Goal: Task Accomplishment & Management: Complete application form

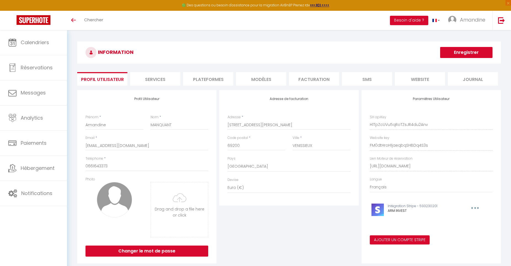
select select "28"
select select "fr"
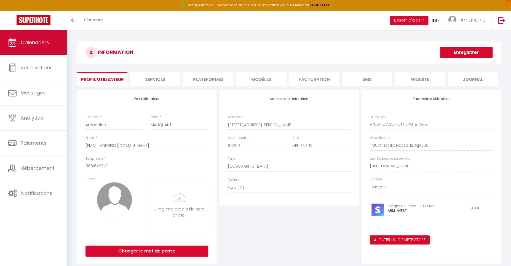
click at [26, 38] on link "Calendriers" at bounding box center [33, 42] width 67 height 25
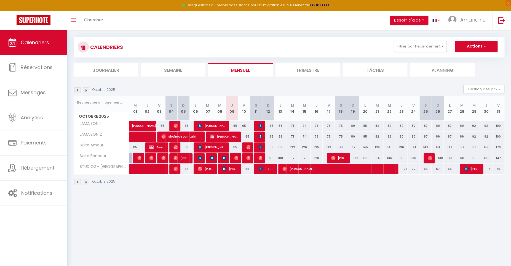
scroll to position [4, 0]
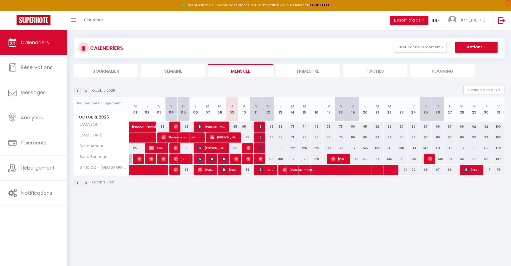
click at [217, 124] on span "[PERSON_NAME]" at bounding box center [212, 126] width 28 height 10
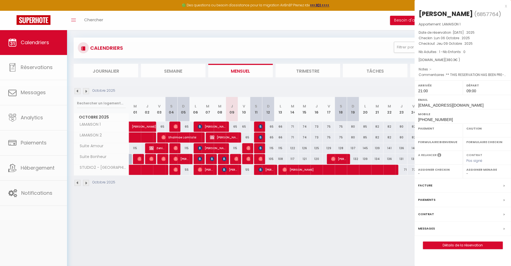
select select "OK"
select select "0"
select select "1"
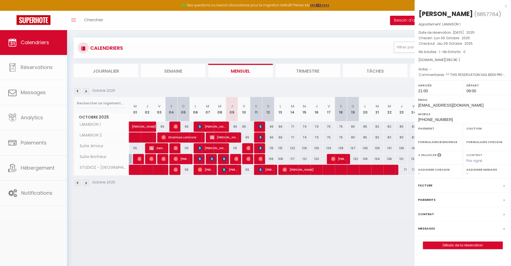
select select
select select "32010"
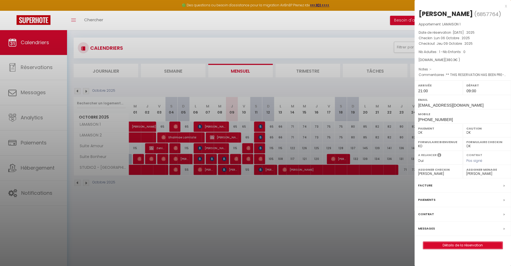
click at [467, 243] on link "Détails de la réservation" at bounding box center [462, 244] width 79 height 7
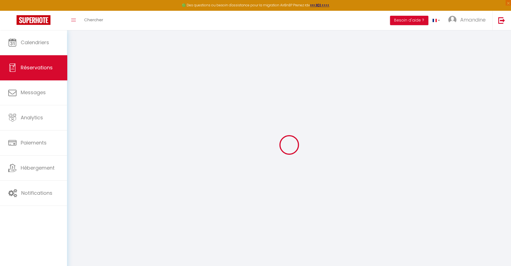
select select
checkbox input "false"
type voyageur1 "** THIS RESERVATION HAS BEEN PRE-PAID ** BOOKING NOTE : Payment charge is EUR 5…"
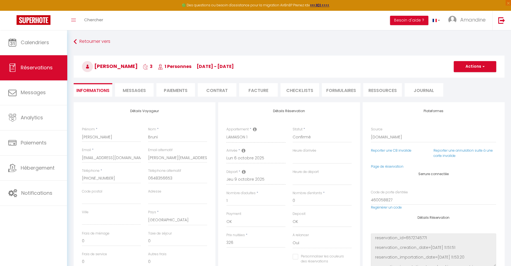
type input "38"
type input "16.3"
select select
checkbox input "false"
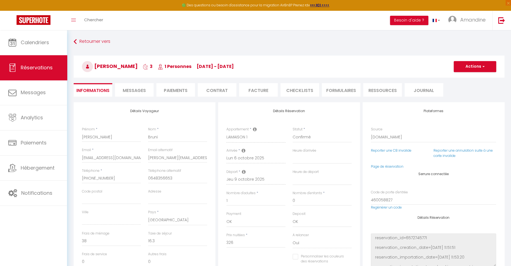
select select "21:00"
select select "09:00"
click at [131, 89] on span "Messages" at bounding box center [134, 90] width 23 height 6
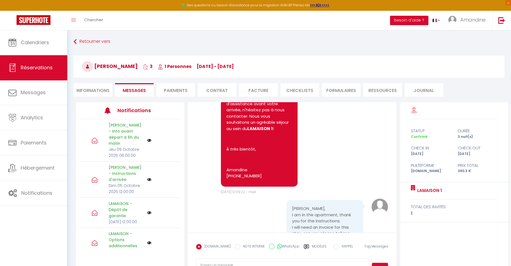
scroll to position [1670, 0]
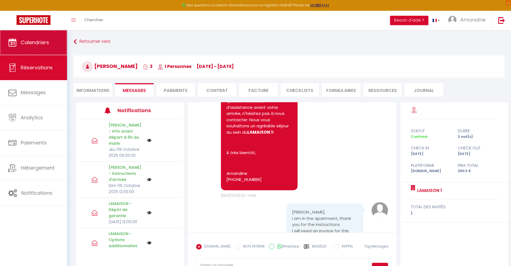
click at [43, 48] on link "Calendriers" at bounding box center [33, 42] width 67 height 25
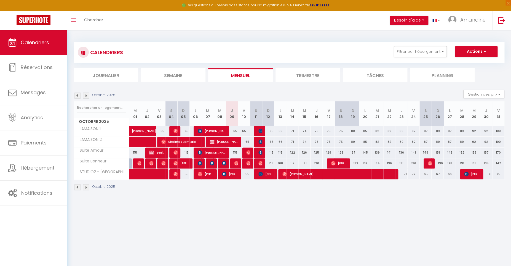
click at [259, 129] on img at bounding box center [260, 131] width 4 height 4
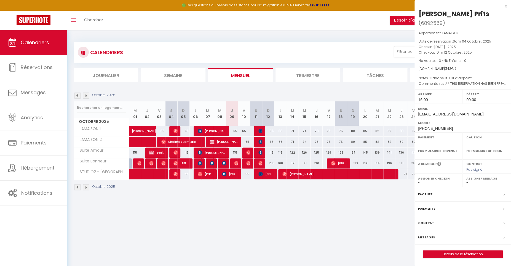
select select "OK"
select select "KO"
select select "0"
select select "1"
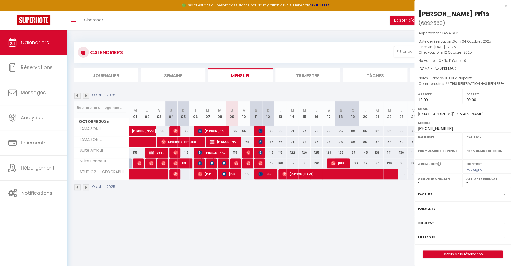
select select
select select "45160"
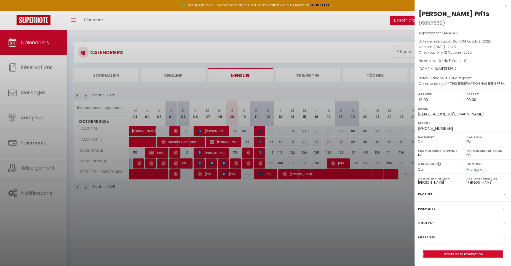
click at [448, 250] on link "Détails de la réservation" at bounding box center [462, 253] width 79 height 7
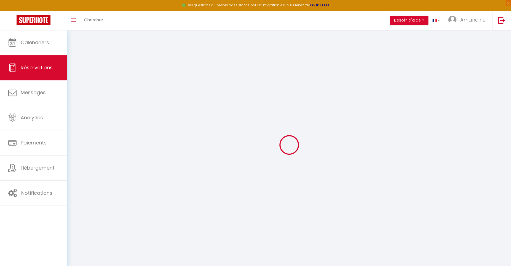
type input "[PERSON_NAME]"
type input "Prits"
type input "[EMAIL_ADDRESS][DOMAIN_NAME]"
type input "[PHONE_NUMBER]"
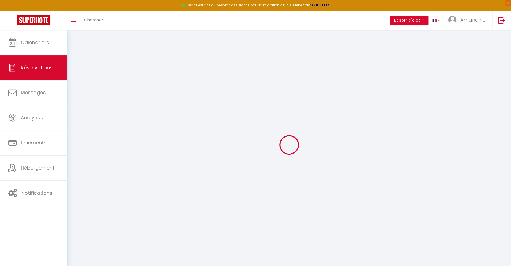
type input "[PHONE_NUMBER]"
type input "."
select select "UA"
type input "21.45"
select select "47554"
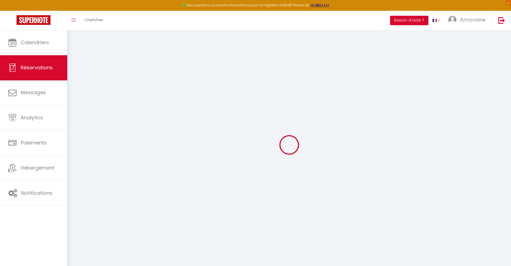
select select "1"
select select
type input "3"
select select "12"
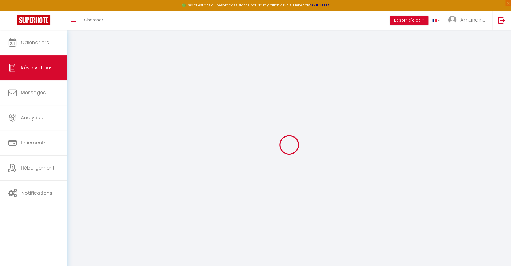
select select
type input "105"
checkbox input "false"
type input "0"
select select "2"
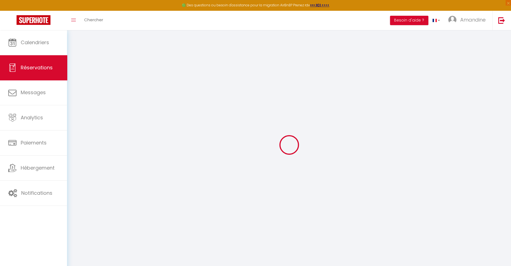
type input "0"
select select
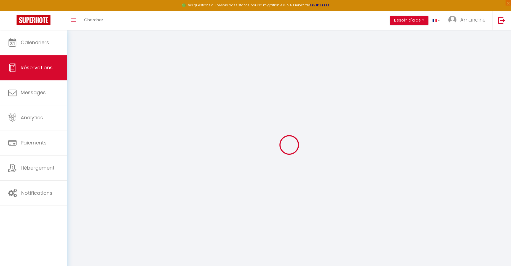
select select "14"
checkbox input "false"
select select
checkbox input "false"
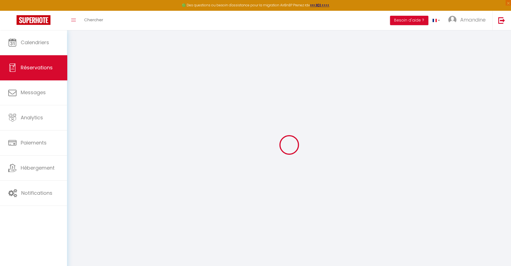
select select
checkbox input "false"
select select
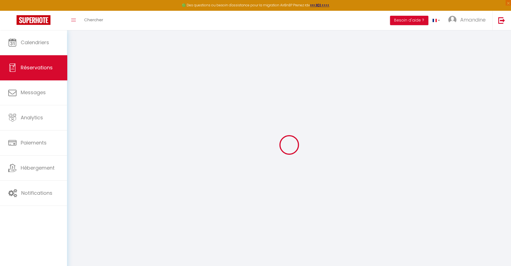
checkbox input "false"
type \!\)0 "Canapé lit + lit d’appoint"
type voyageur1 "** THIS RESERVATION HAS BEEN PRE-PAID ** BOOKING NOTE : Payment charge is EUR 4…"
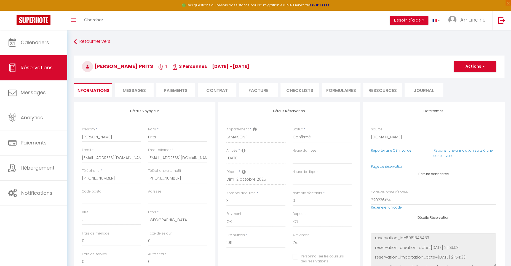
type input "38"
select select
checkbox input "false"
select select "16:00"
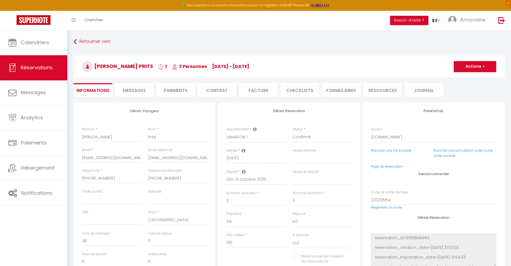
select select "09:00"
click at [129, 88] on span "Messages" at bounding box center [134, 90] width 23 height 6
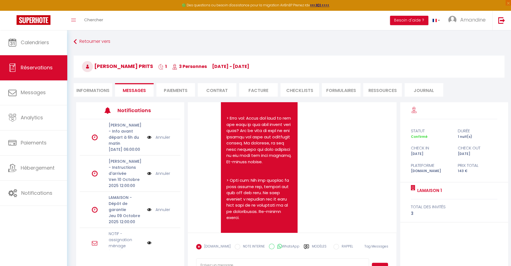
scroll to position [763, 0]
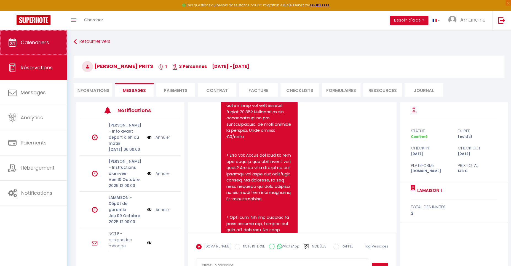
click at [39, 46] on link "Calendriers" at bounding box center [33, 42] width 67 height 25
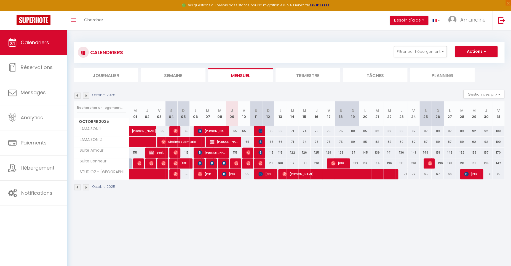
click at [258, 130] on div at bounding box center [260, 131] width 12 height 10
click at [260, 130] on img at bounding box center [260, 131] width 4 height 4
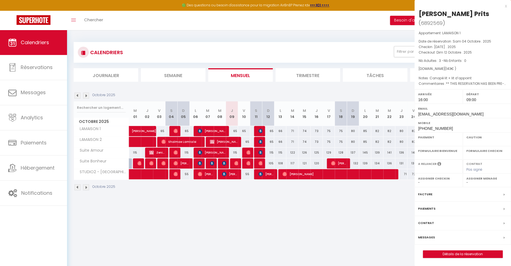
select select "OK"
select select "KO"
select select "0"
select select "1"
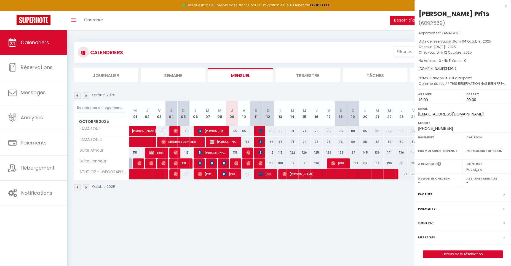
select select
select select "45160"
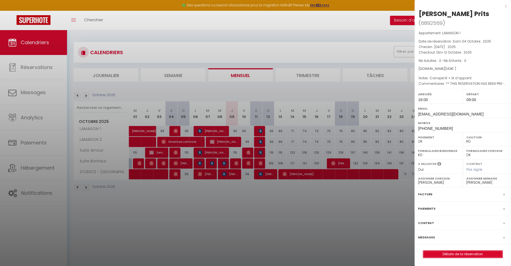
click at [470, 250] on link "Détails de la réservation" at bounding box center [462, 253] width 79 height 7
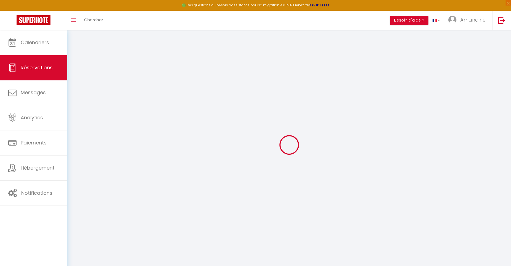
type input "[PERSON_NAME]"
type input "Prits"
type input "[EMAIL_ADDRESS][DOMAIN_NAME]"
type input "[PHONE_NUMBER]"
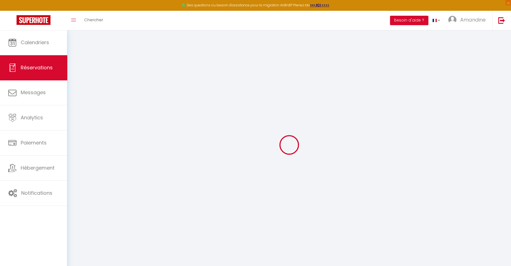
type input "[PHONE_NUMBER]"
type input "."
select select "UA"
type input "21.45"
select select "47554"
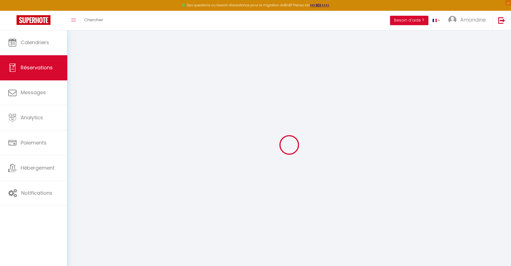
select select "1"
select select
type input "3"
select select "12"
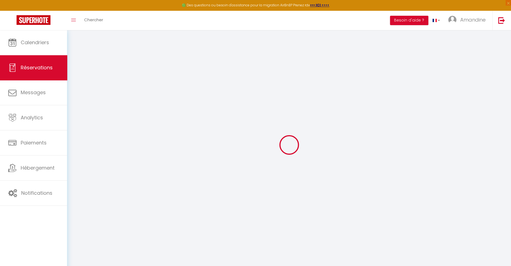
select select
type input "105"
checkbox input "false"
type input "0"
select select "2"
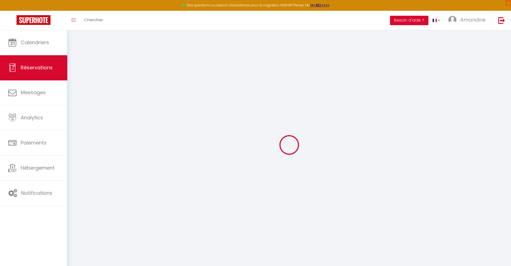
type input "0"
select select
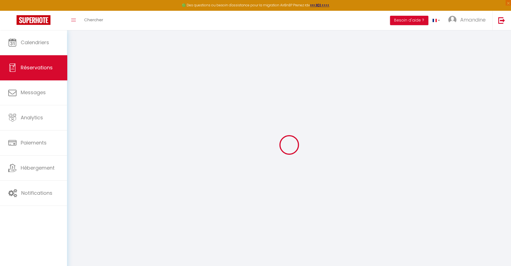
select select "14"
checkbox input "false"
select select
checkbox input "false"
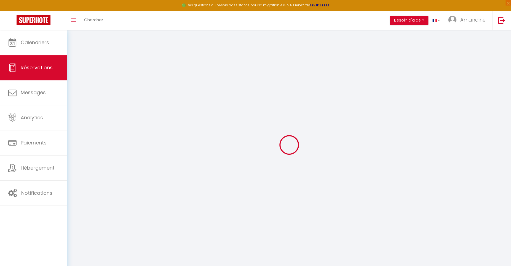
select select
checkbox input "false"
select select
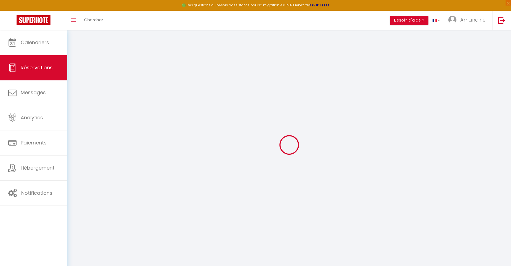
checkbox input "false"
type \!\)0 "Canapé lit + lit d’appoint"
type voyageur1 "** THIS RESERVATION HAS BEEN PRE-PAID ** BOOKING NOTE : Payment charge is EUR 4…"
type input "38"
select select
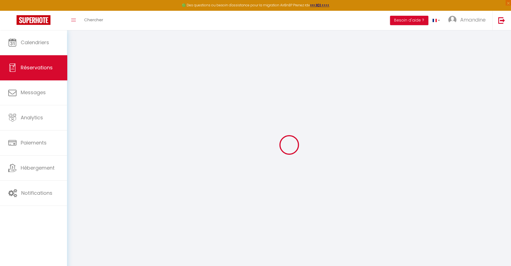
select select
checkbox input "false"
select select "16:00"
select select "09:00"
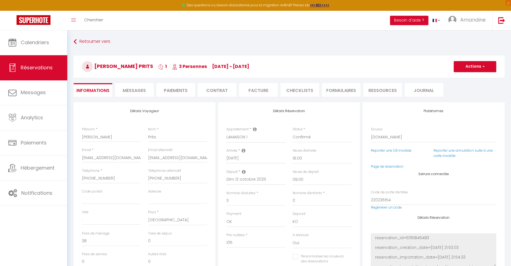
click at [140, 92] on span "Messages" at bounding box center [134, 90] width 23 height 6
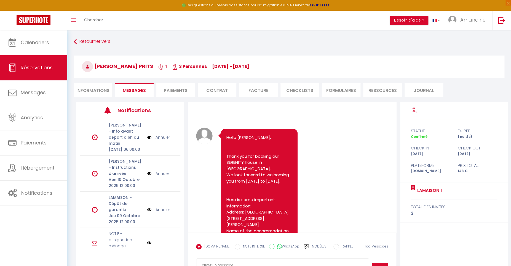
click at [89, 91] on li "Informations" at bounding box center [93, 90] width 39 height 14
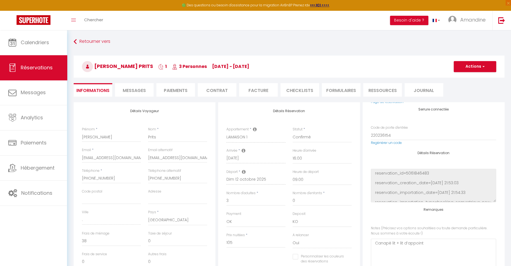
scroll to position [114, 0]
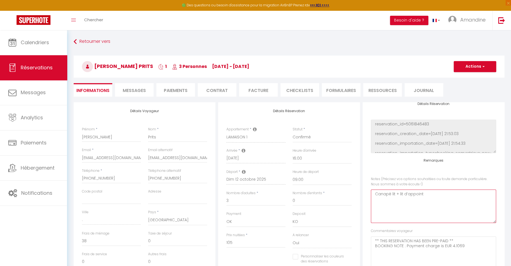
drag, startPoint x: 375, startPoint y: 194, endPoint x: 382, endPoint y: 194, distance: 6.6
click at [375, 194] on \!\)0 "Canapé lit + lit d’appoint" at bounding box center [433, 205] width 125 height 33
click at [434, 193] on \!\)0 "Canapé lit + lit d’appoint" at bounding box center [433, 205] width 125 height 33
type \!\)0 "Canapé lit + lit d’appoint Arrivée 13h"
click at [484, 67] on span "button" at bounding box center [482, 66] width 3 height 5
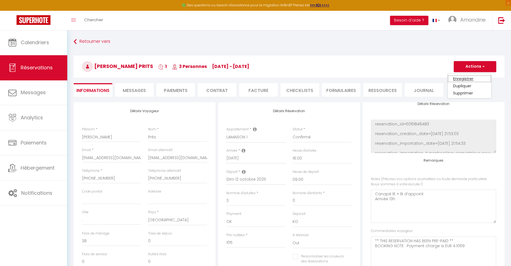
click at [470, 78] on link "Enregistrer" at bounding box center [470, 78] width 44 height 7
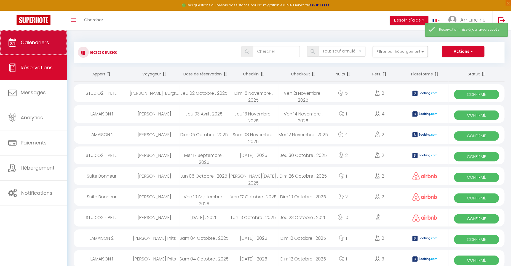
click at [47, 45] on span "Calendriers" at bounding box center [35, 42] width 28 height 7
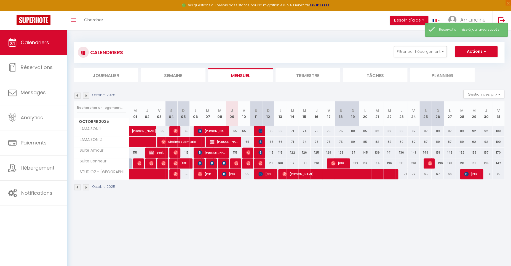
click at [258, 130] on div at bounding box center [260, 131] width 12 height 10
click at [260, 130] on img at bounding box center [260, 131] width 4 height 4
select select "OK"
select select "KO"
select select "0"
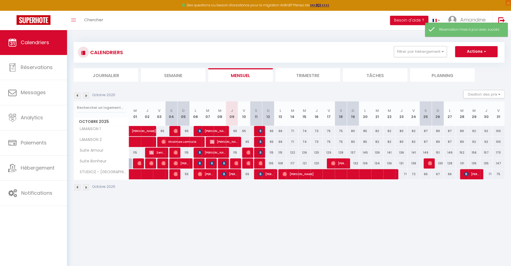
select select "1"
select select
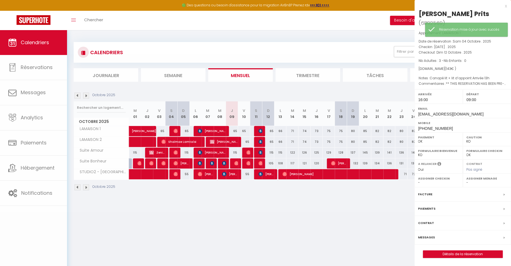
select select "45160"
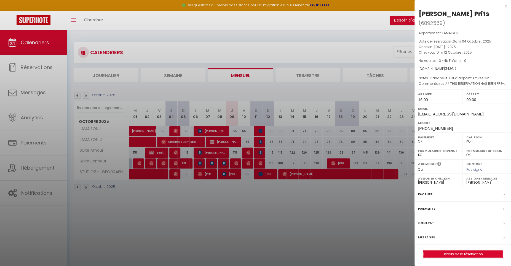
click at [452, 250] on link "Détails de la réservation" at bounding box center [462, 253] width 79 height 7
select select
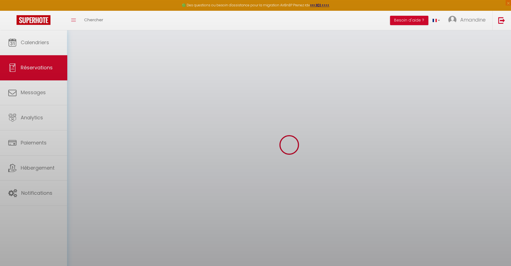
select select
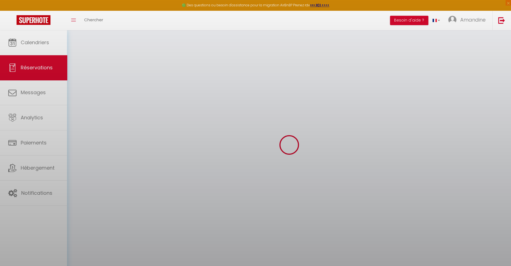
select select
checkbox input "false"
select select
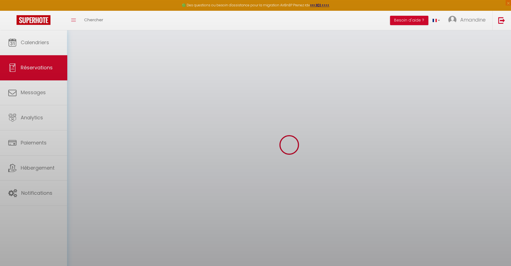
select select
checkbox input "false"
select select
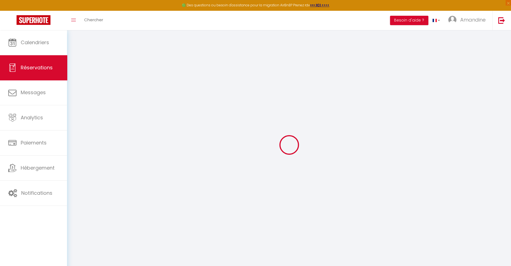
type input "[PERSON_NAME]"
type input "Prits"
type input "[EMAIL_ADDRESS][DOMAIN_NAME]"
type input "[PHONE_NUMBER]"
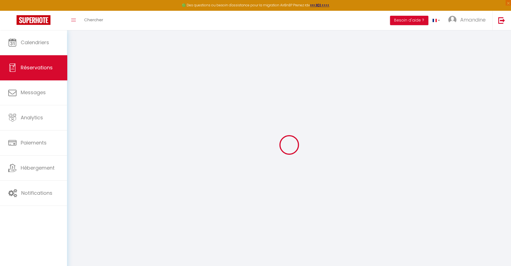
type input "[PHONE_NUMBER]"
type input "."
select select "UA"
type input "21.45"
select select "47554"
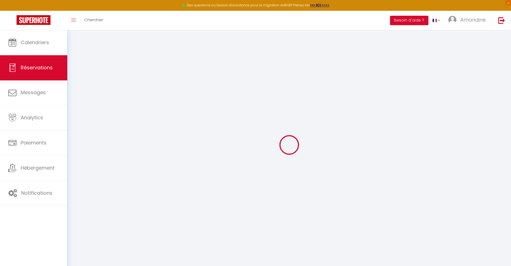
select select "1"
select select
type input "3"
select select "12"
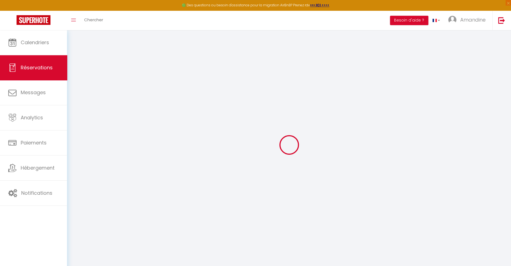
select select
type input "105"
checkbox input "false"
type input "0"
select select "2"
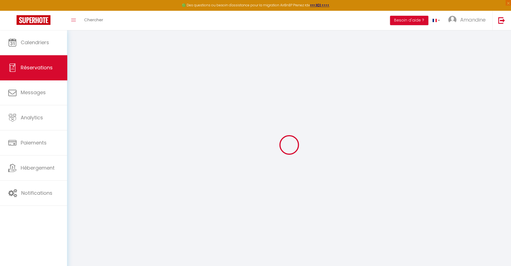
type input "0"
select select
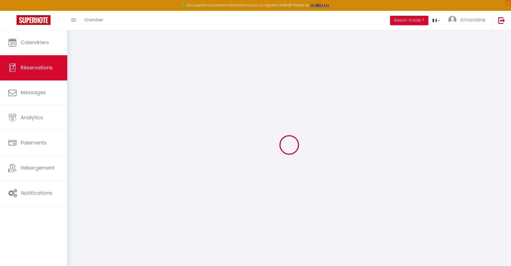
select select "14"
checkbox input "false"
select select
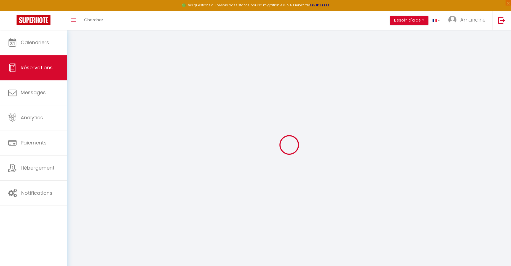
select select
checkbox input "false"
select select
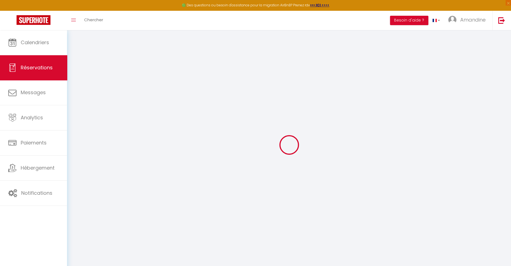
select select
checkbox input "false"
select select
type \!\)0 "Canapé lit + lit d’appoint Arrivée 13h"
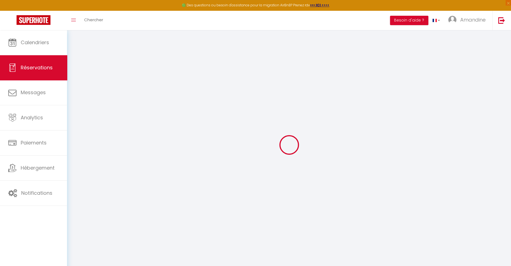
type voyageur1 "** THIS RESERVATION HAS BEEN PRE-PAID ** BOOKING NOTE : Payment charge is EUR 4…"
type input "38"
select select
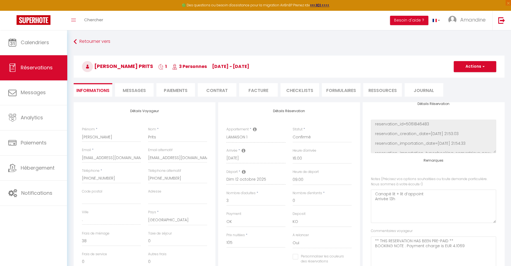
click at [174, 88] on li "Paiements" at bounding box center [175, 90] width 39 height 14
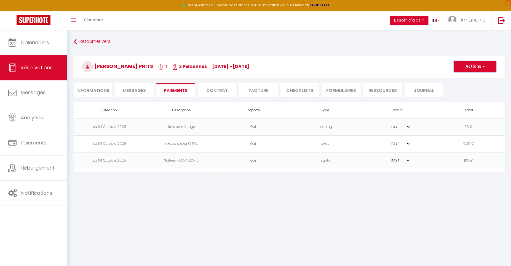
click at [475, 66] on button "Actions" at bounding box center [475, 66] width 42 height 11
click at [477, 94] on link "Créer nouveau lien paiement" at bounding box center [482, 92] width 68 height 7
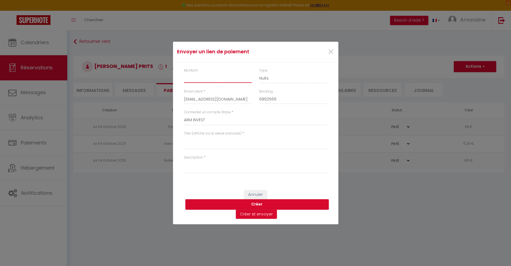
click at [209, 82] on input "Montant" at bounding box center [218, 78] width 68 height 10
click option "Autre" at bounding box center [0, 0] width 0 height 0
click at [220, 145] on textarea "Titre (affiché sur le relevé bancaire)" at bounding box center [255, 142] width 143 height 13
click at [226, 170] on textarea "Description" at bounding box center [255, 166] width 143 height 13
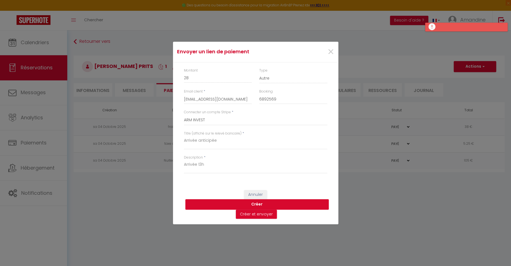
click at [255, 204] on button "Créer" at bounding box center [256, 204] width 143 height 10
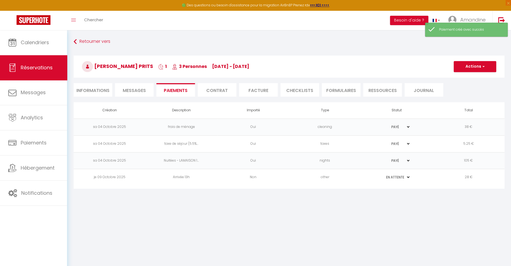
click at [122, 178] on td "je 09 Octobre 2025" at bounding box center [110, 177] width 72 height 17
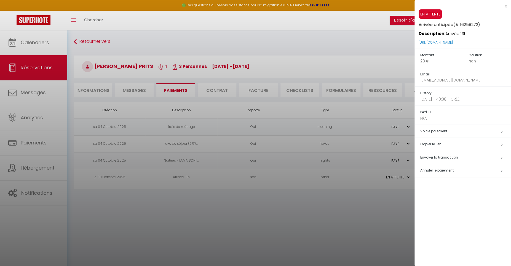
click at [450, 155] on span "Envoyer la transaction" at bounding box center [439, 157] width 38 height 5
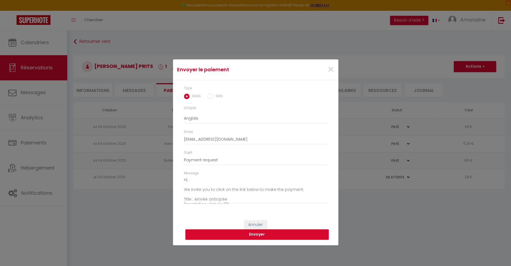
click at [265, 234] on button "Envoyer" at bounding box center [256, 234] width 143 height 10
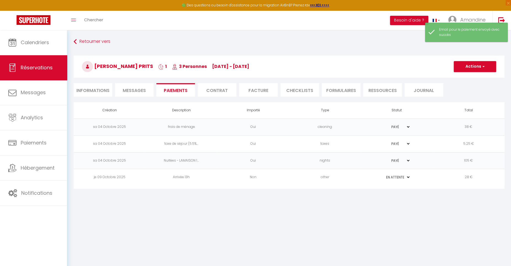
click at [130, 89] on span "Messages" at bounding box center [134, 90] width 23 height 6
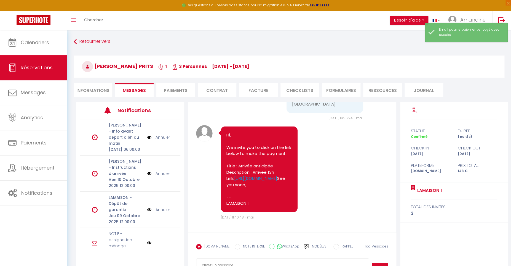
scroll to position [30, 0]
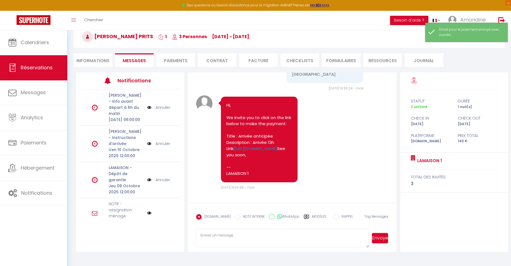
click at [239, 236] on textarea at bounding box center [282, 237] width 173 height 19
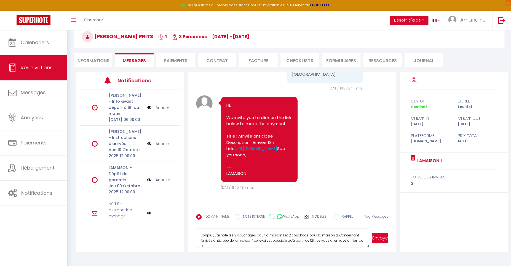
scroll to position [1, 0]
click at [377, 238] on button "Envoyer" at bounding box center [380, 238] width 16 height 10
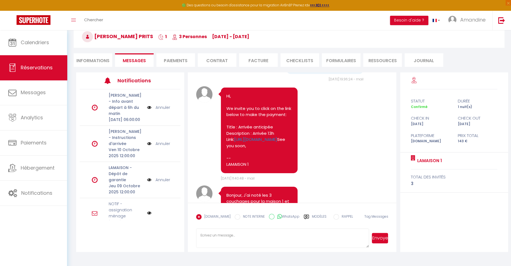
scroll to position [1882, 0]
